Goal: Task Accomplishment & Management: Use online tool/utility

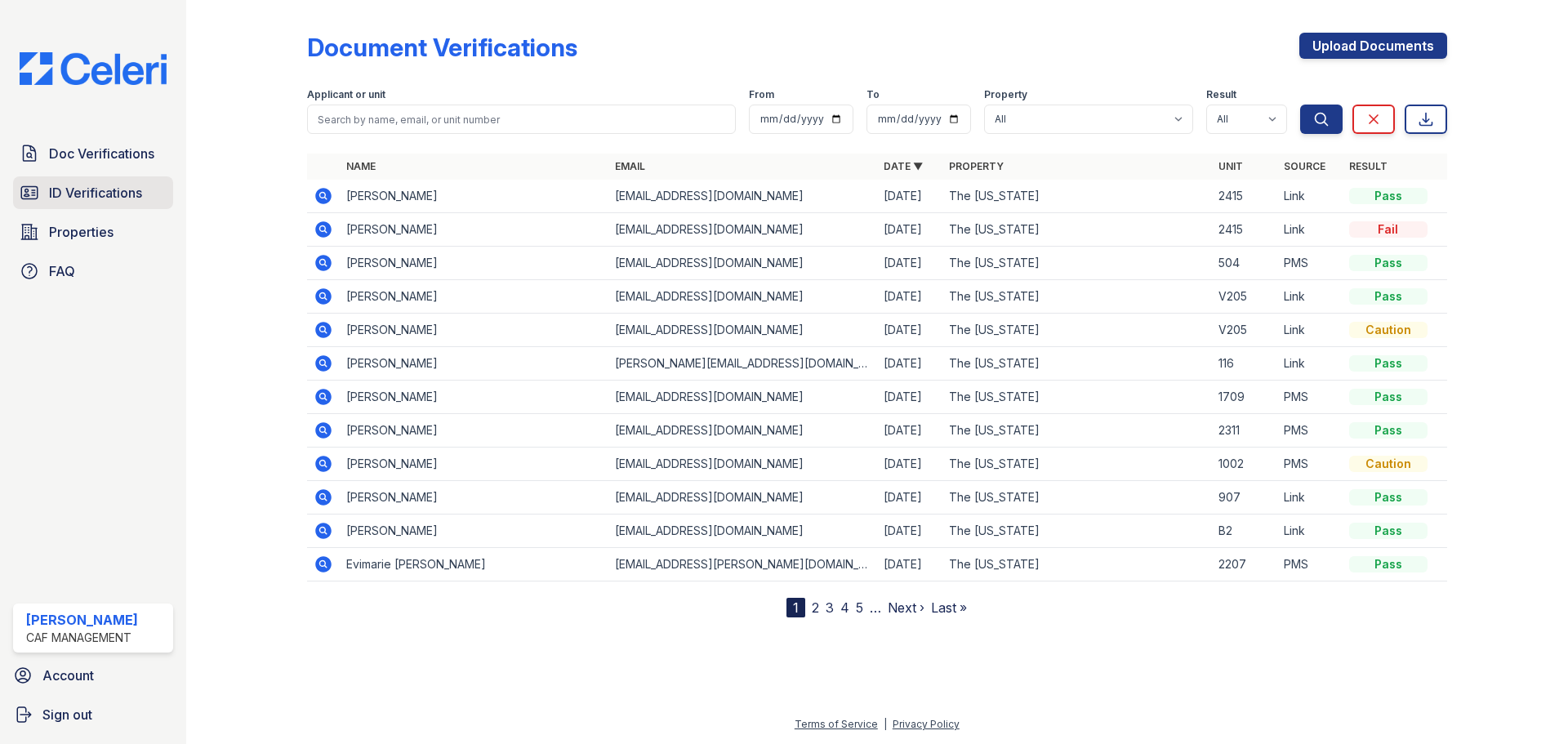
click at [73, 186] on span "ID Verifications" at bounding box center [95, 192] width 93 height 19
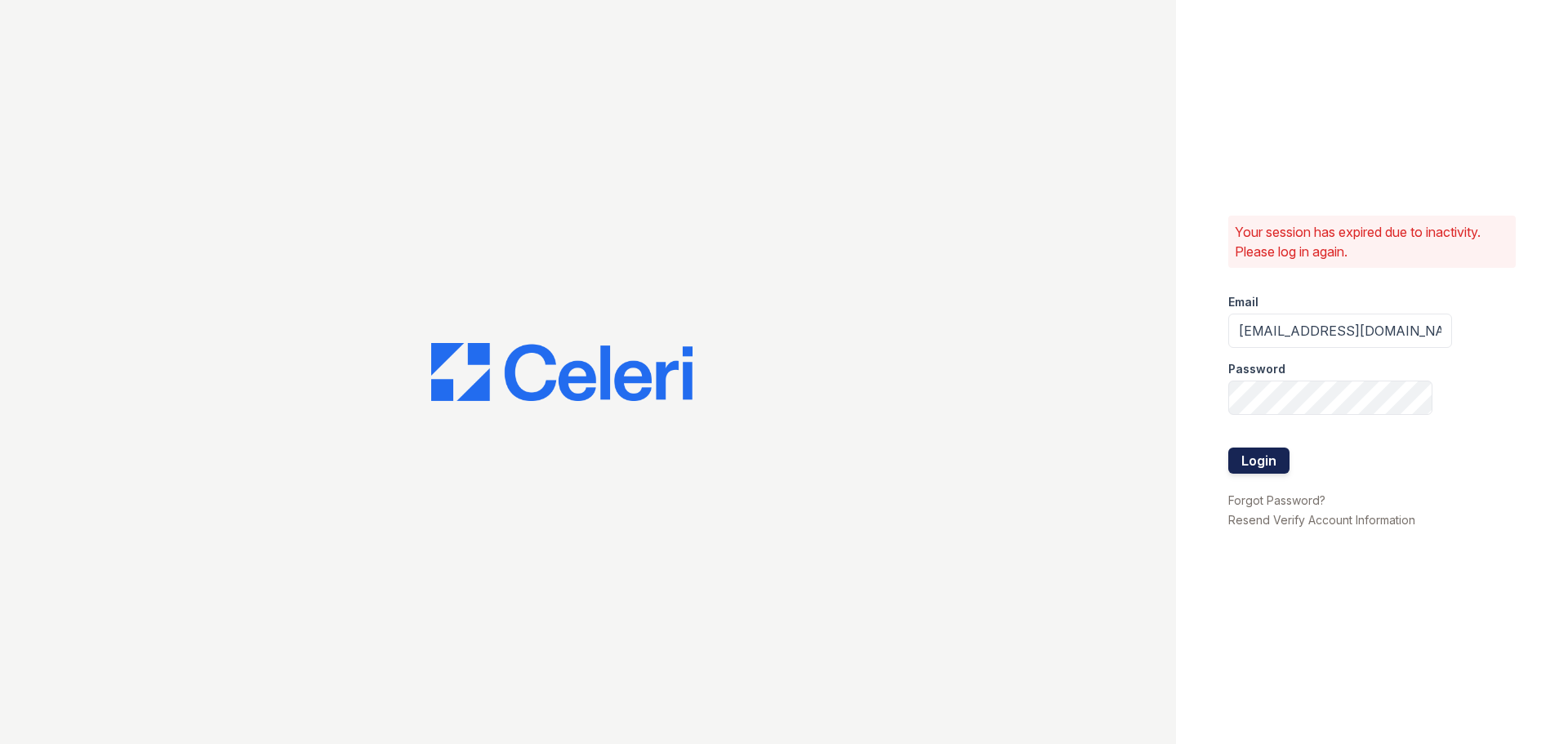
click at [1267, 465] on button "Login" at bounding box center [1259, 461] width 61 height 26
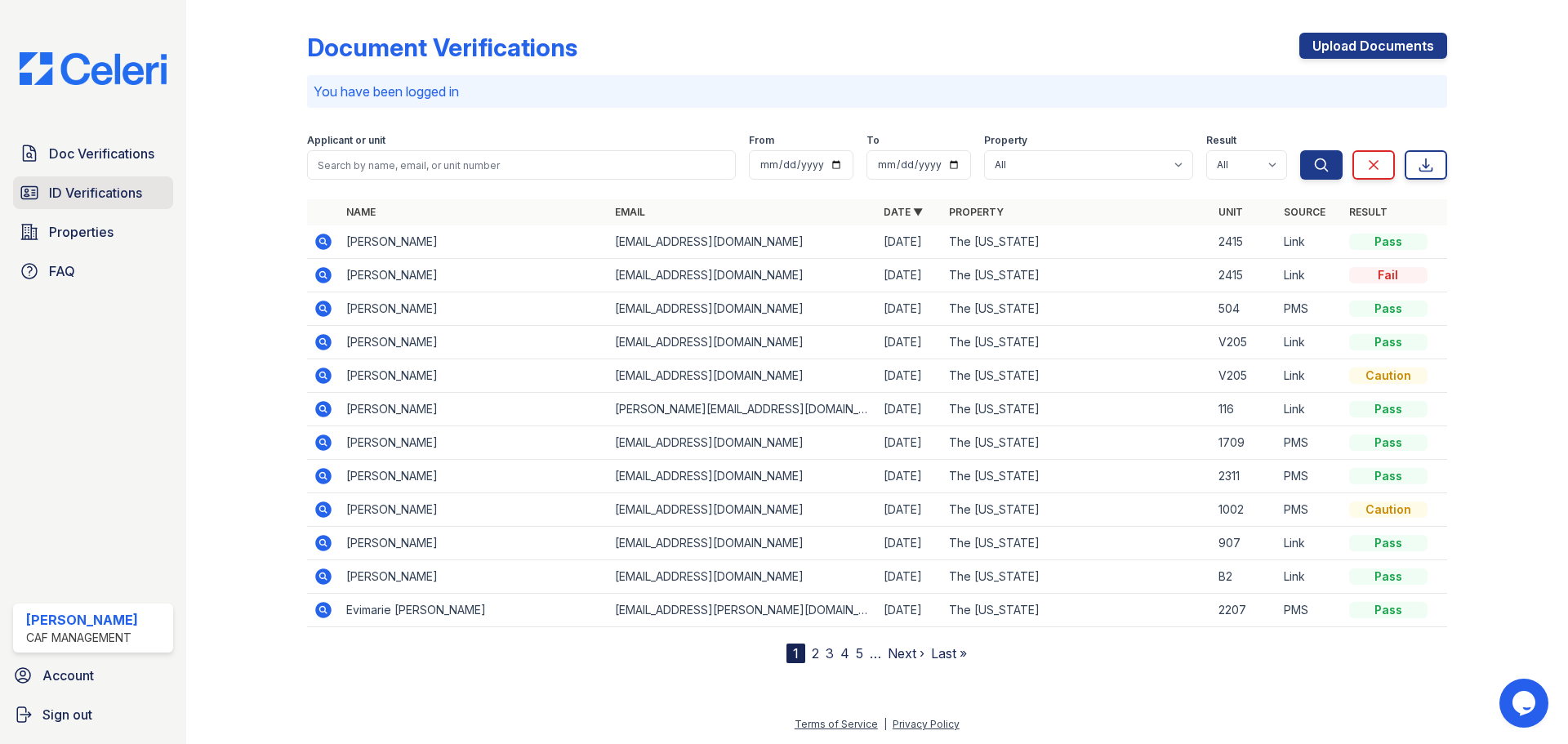
click at [137, 198] on span "ID Verifications" at bounding box center [95, 192] width 93 height 19
